Goal: Task Accomplishment & Management: Complete application form

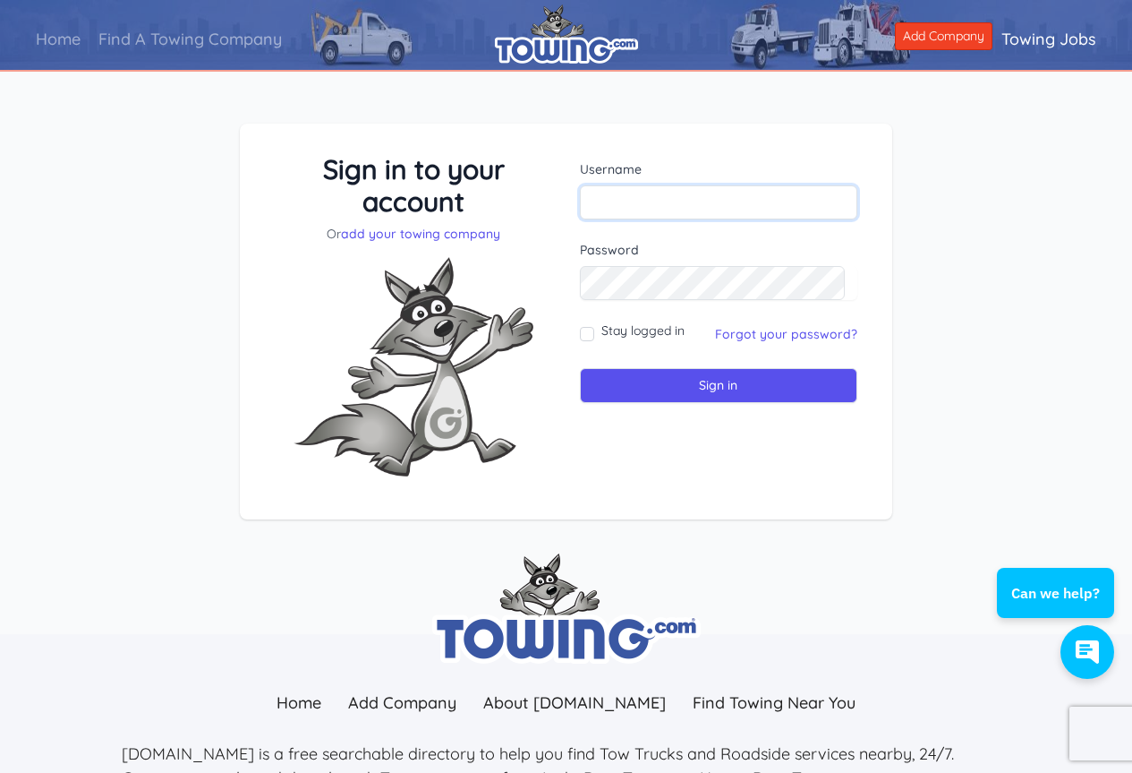
click at [626, 201] on input "text" at bounding box center [719, 202] width 278 height 34
click at [644, 200] on input "text" at bounding box center [719, 202] width 278 height 34
drag, startPoint x: 643, startPoint y: 201, endPoint x: 596, endPoint y: 206, distance: 46.8
click at [596, 206] on input "text" at bounding box center [719, 202] width 278 height 34
click at [618, 192] on input "text" at bounding box center [719, 202] width 278 height 34
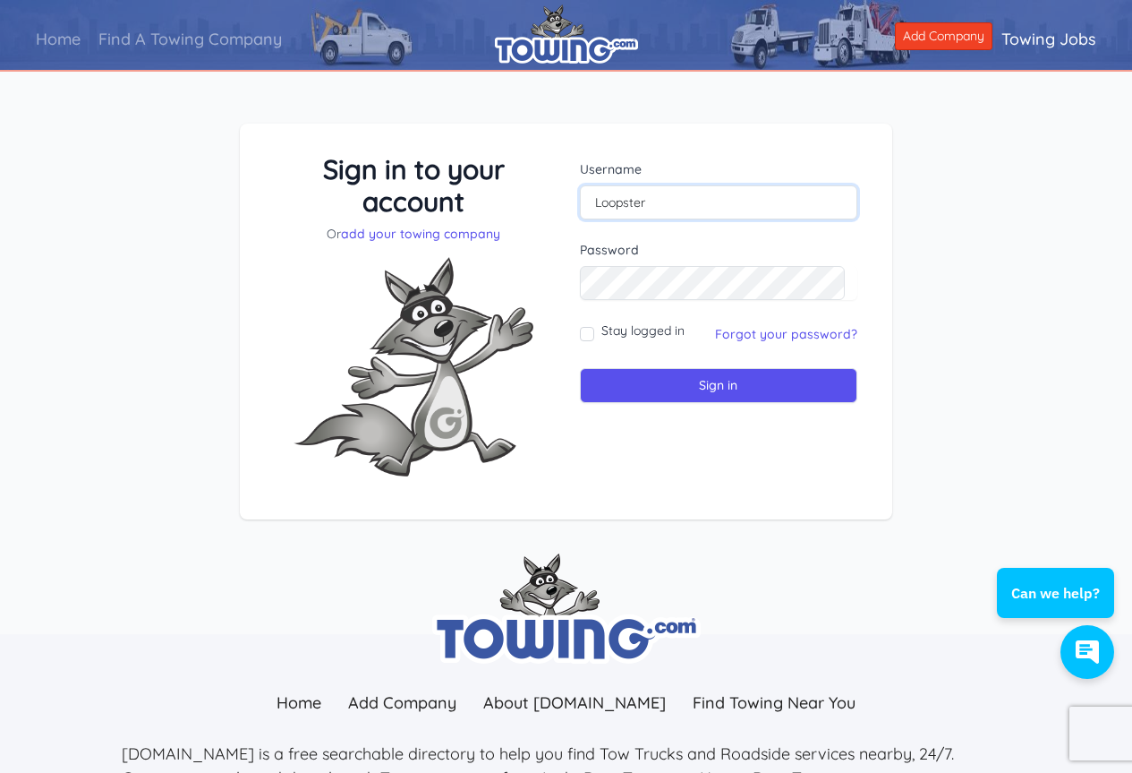
type input "Loopster"
click at [713, 387] on input "Sign in" at bounding box center [719, 385] width 278 height 35
click at [606, 200] on input "text" at bounding box center [719, 202] width 278 height 34
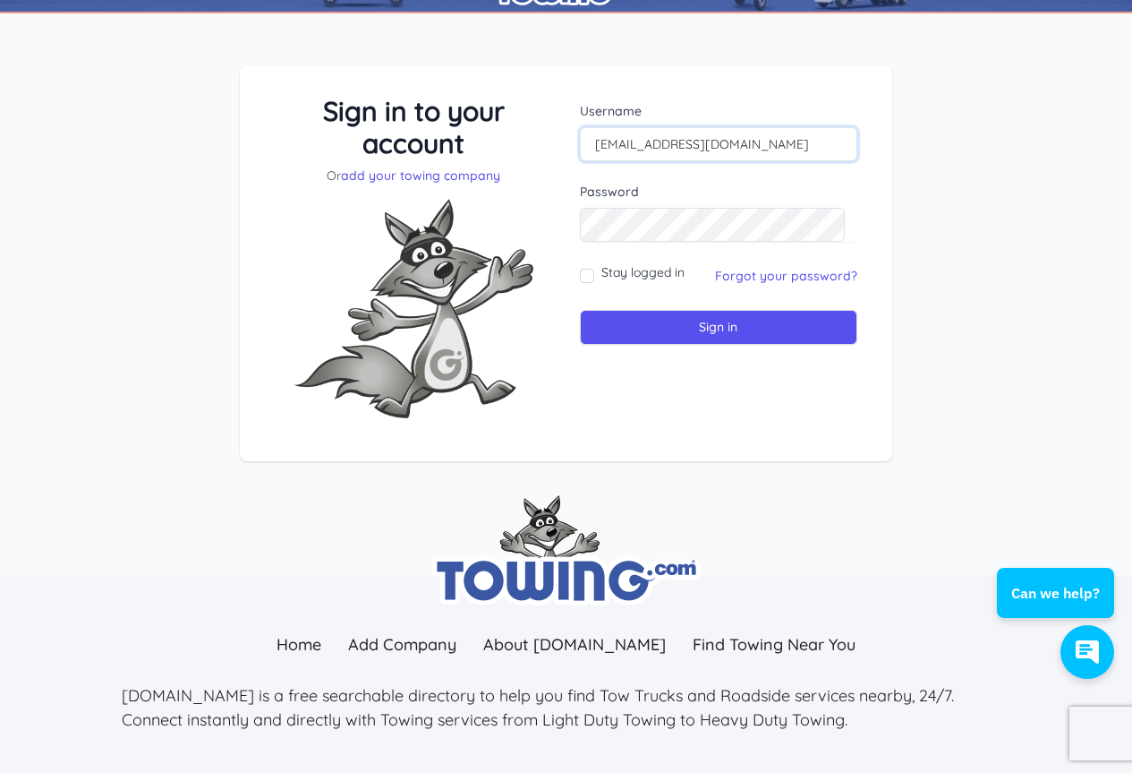
scroll to position [90, 0]
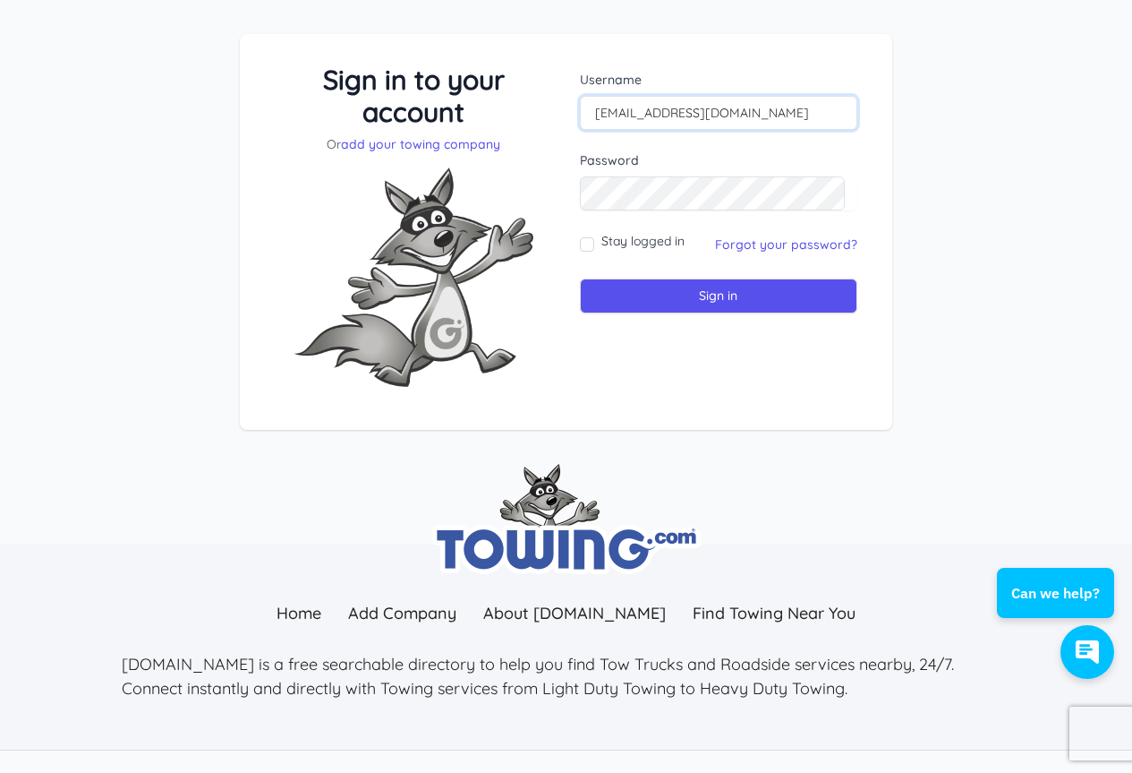
type input "loopsterstowing@yahoo.com"
click at [727, 289] on input "Sign in" at bounding box center [719, 295] width 278 height 35
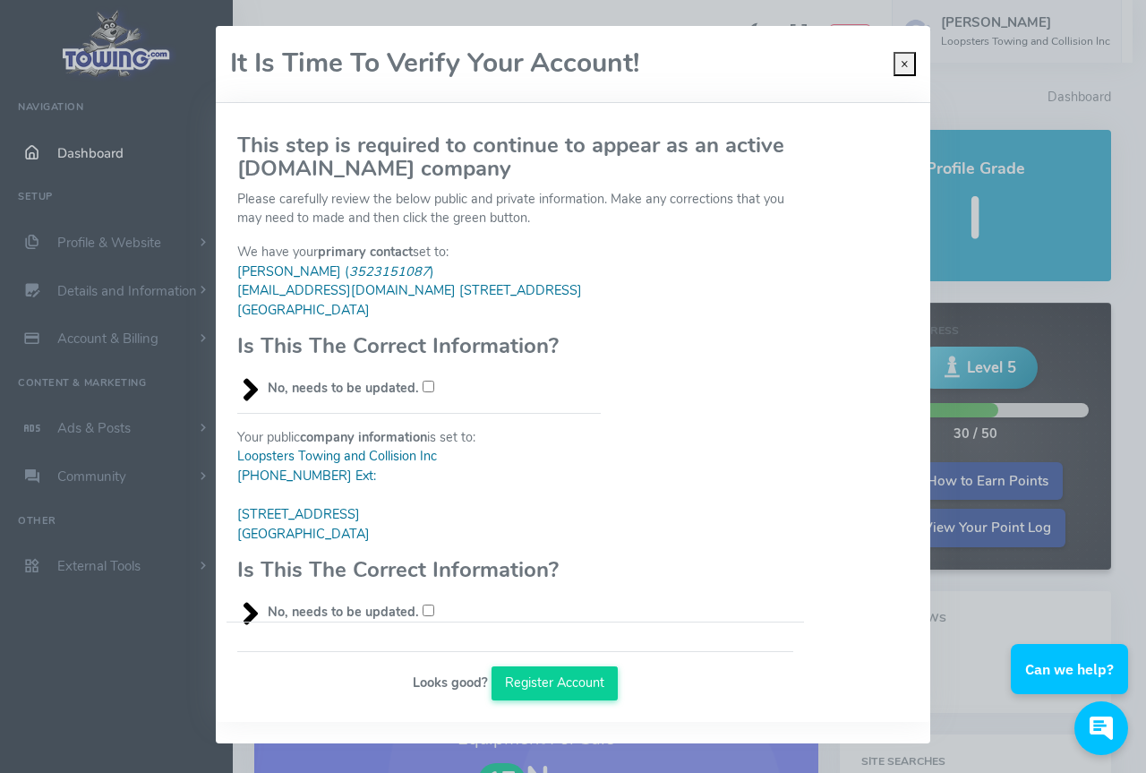
click at [586, 347] on h3 "Is This The Correct Information?" at bounding box center [418, 345] width 363 height 23
click at [556, 676] on button "Register Account" at bounding box center [554, 683] width 127 height 34
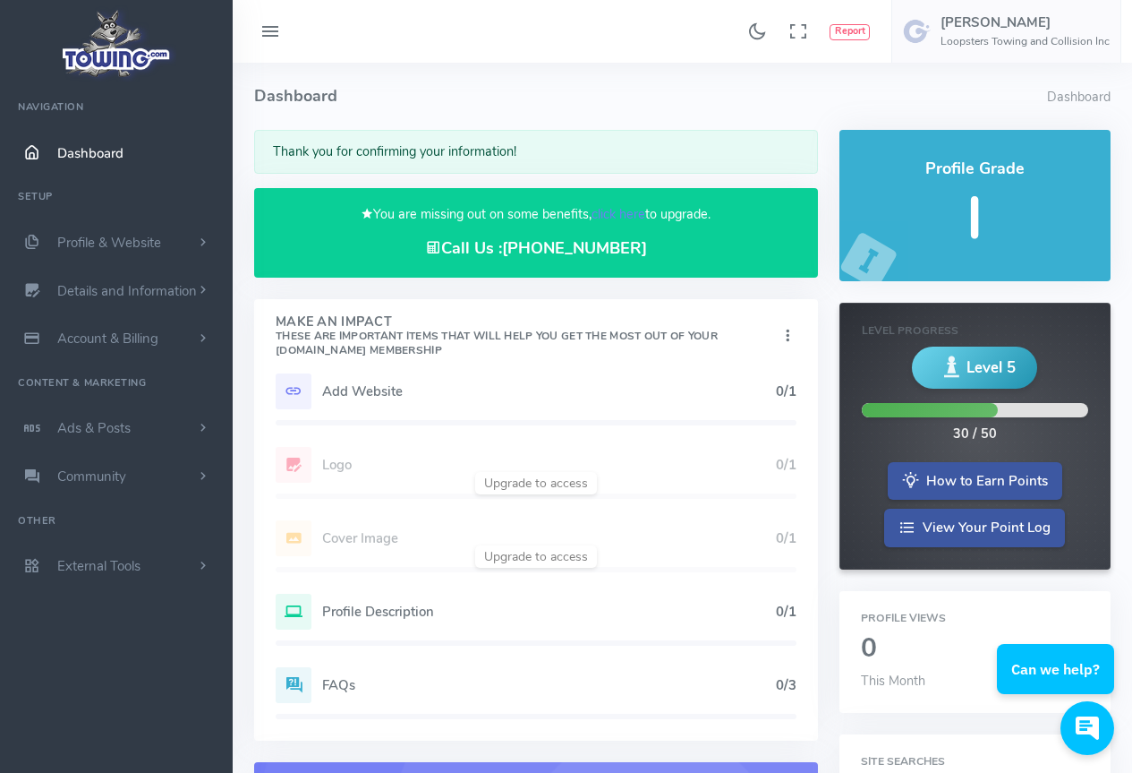
click at [730, 150] on div "Thank you for confirming your information!" at bounding box center [536, 152] width 564 height 44
